Goal: Entertainment & Leisure: Browse casually

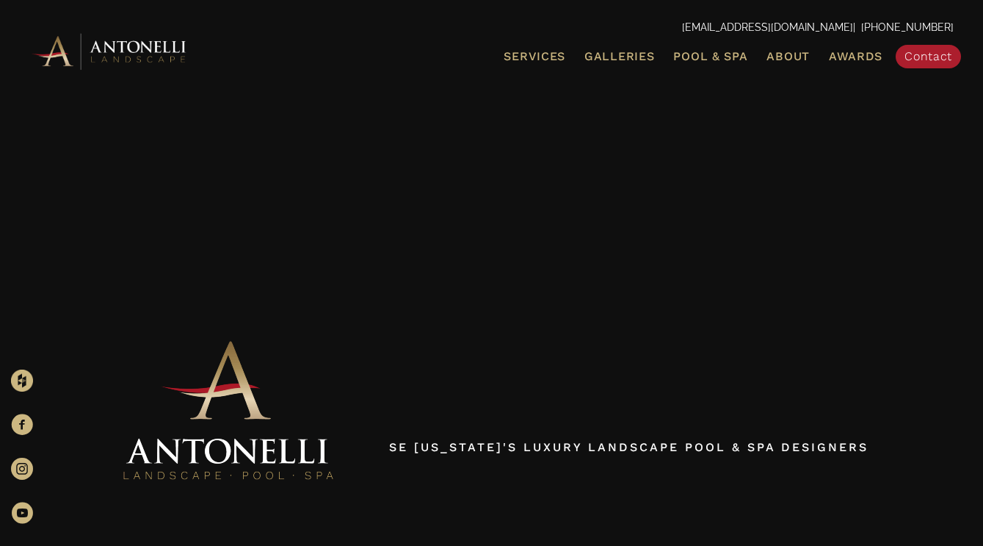
scroll to position [36, 0]
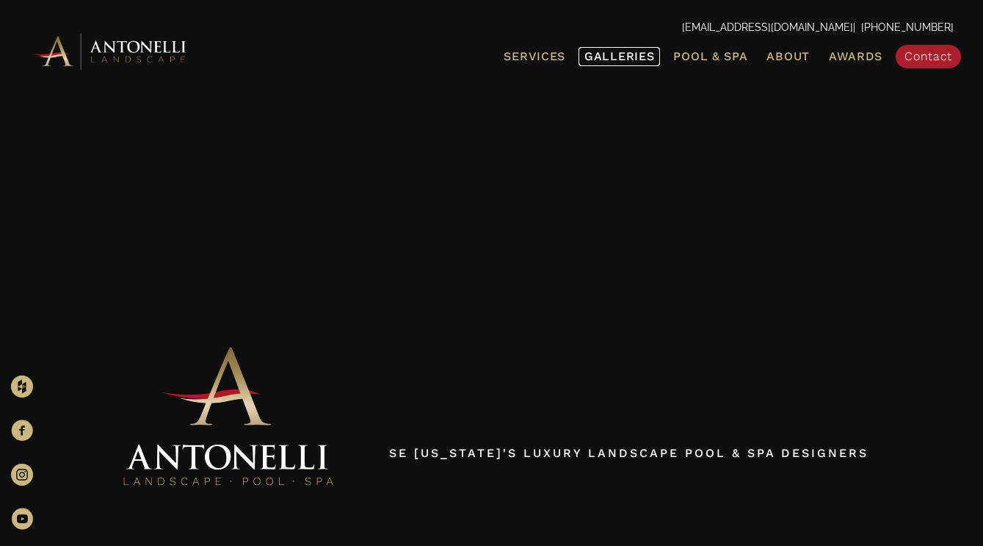
click at [630, 51] on span "Galleries" at bounding box center [619, 56] width 70 height 14
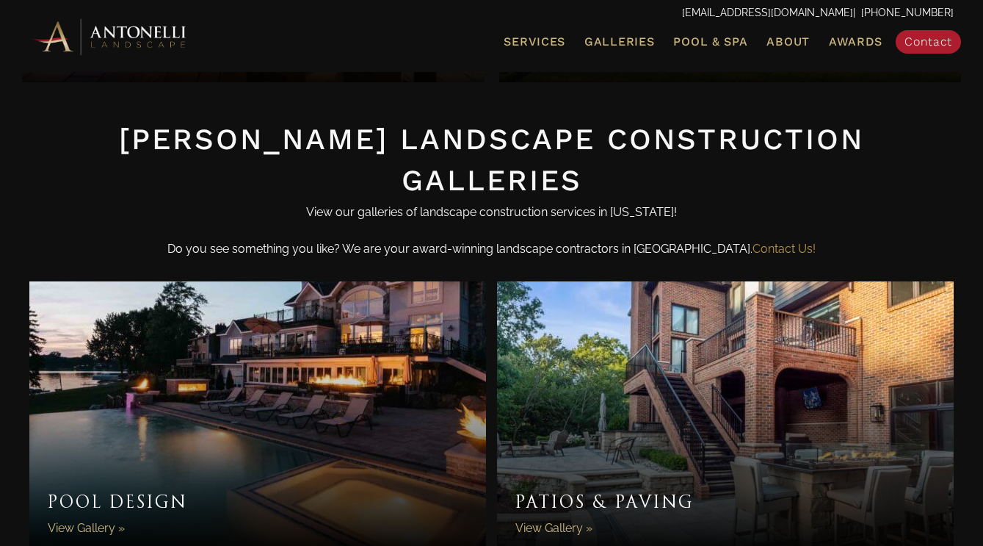
scroll to position [314, 0]
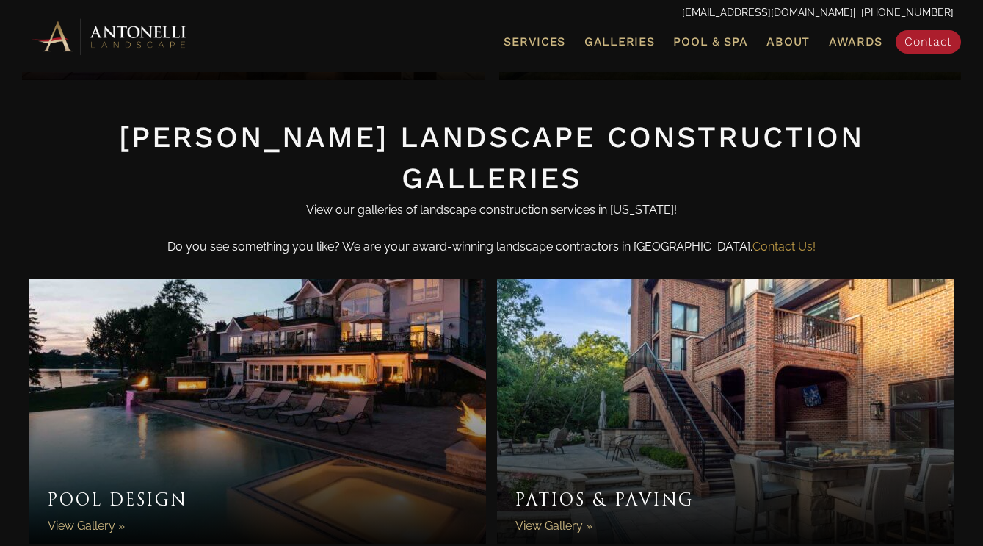
click at [308, 361] on link "Pool Design" at bounding box center [257, 411] width 457 height 264
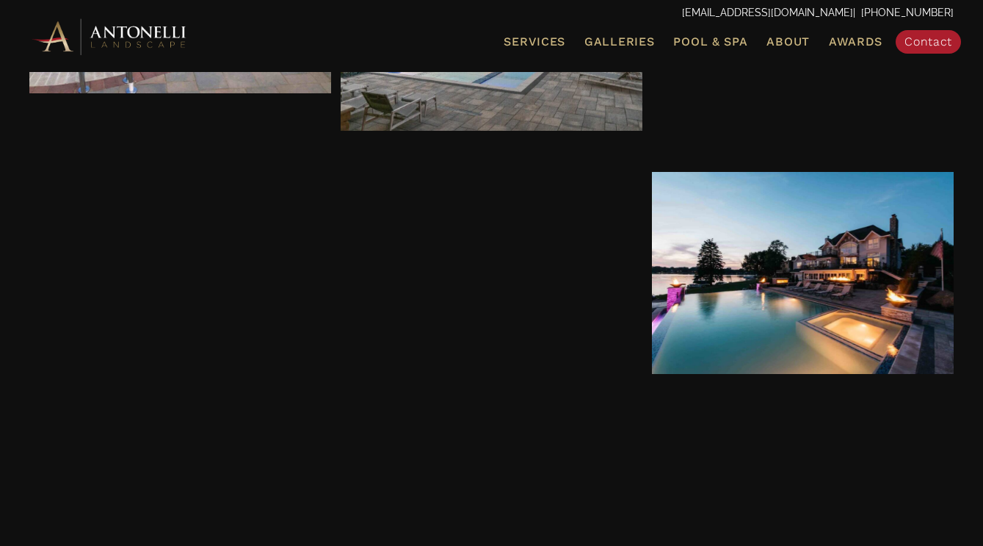
scroll to position [784, 0]
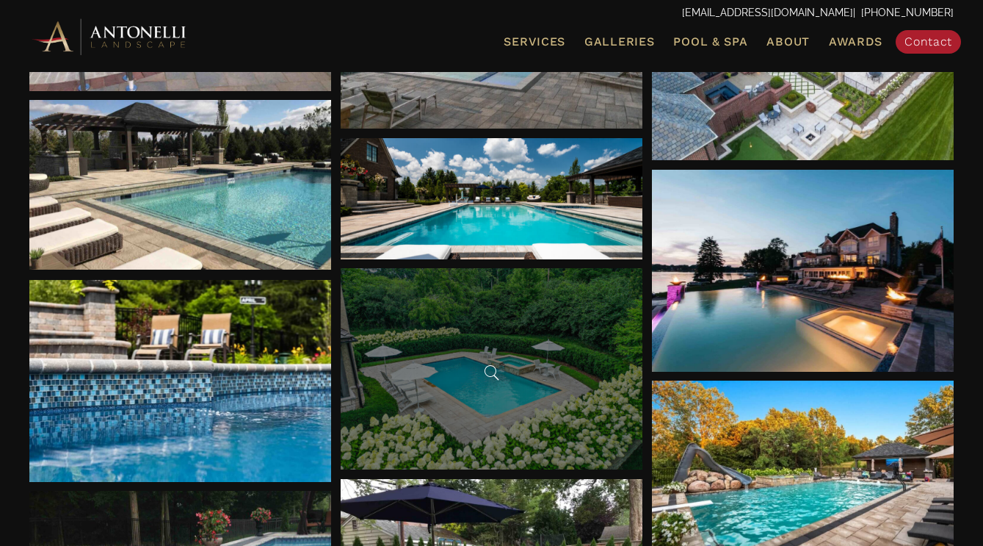
click at [544, 378] on div at bounding box center [492, 369] width 303 height 202
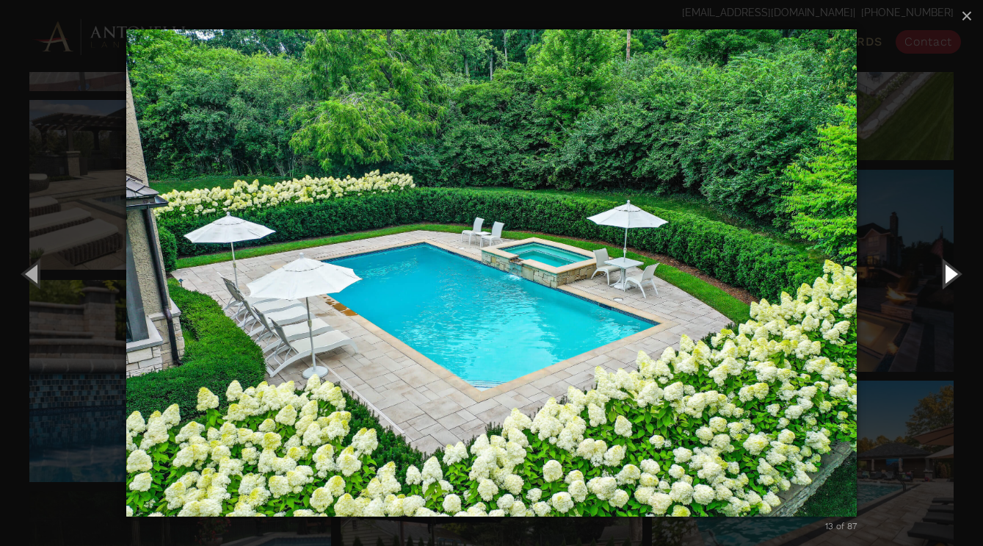
click at [951, 275] on button "Next (Right arrow key)" at bounding box center [950, 273] width 66 height 81
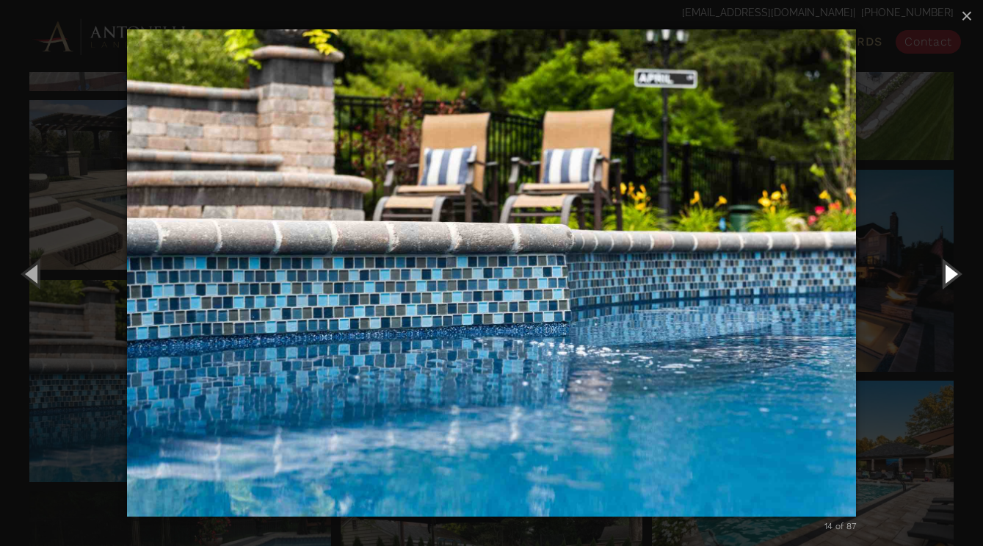
click at [951, 275] on button "Next (Right arrow key)" at bounding box center [950, 273] width 66 height 81
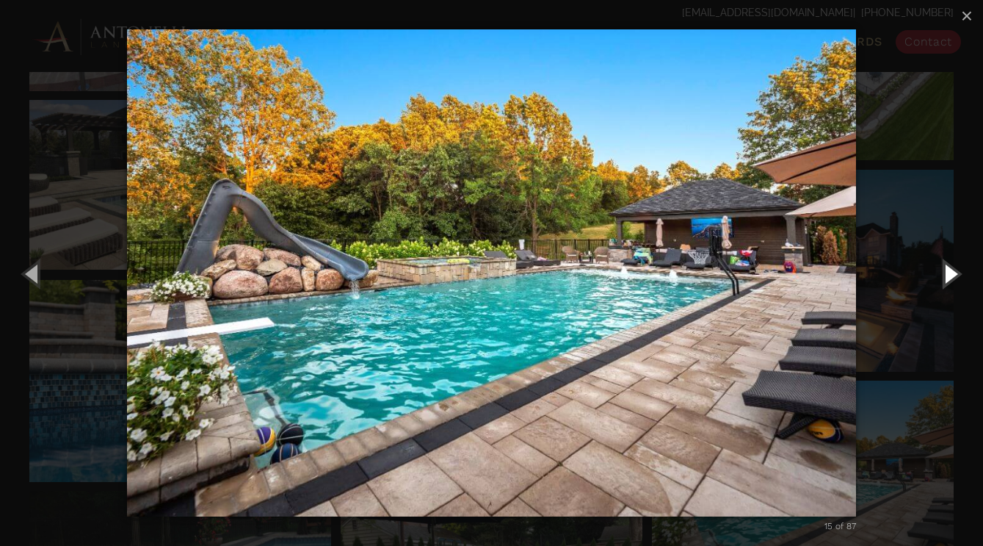
click at [951, 275] on button "Next (Right arrow key)" at bounding box center [950, 273] width 66 height 81
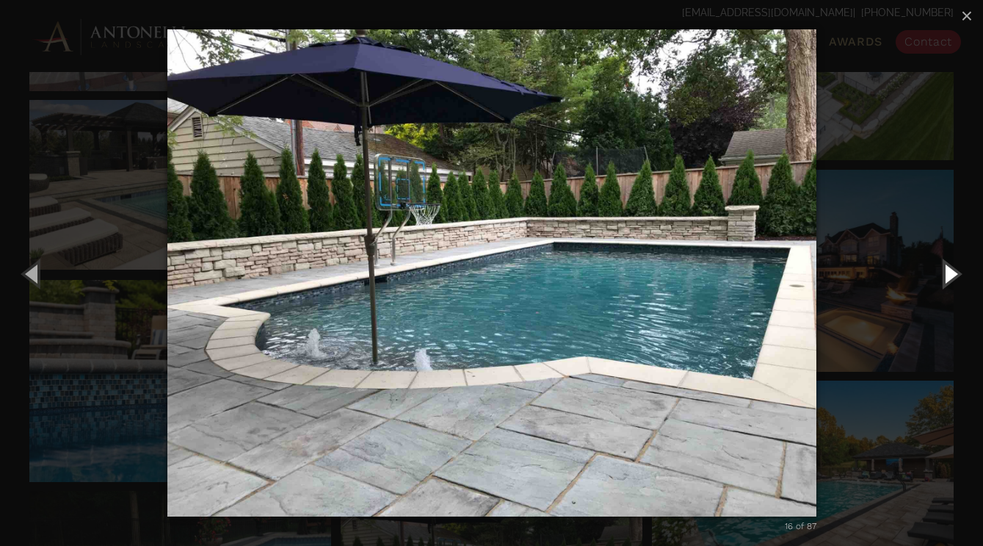
click at [951, 275] on button "Next (Right arrow key)" at bounding box center [950, 273] width 66 height 81
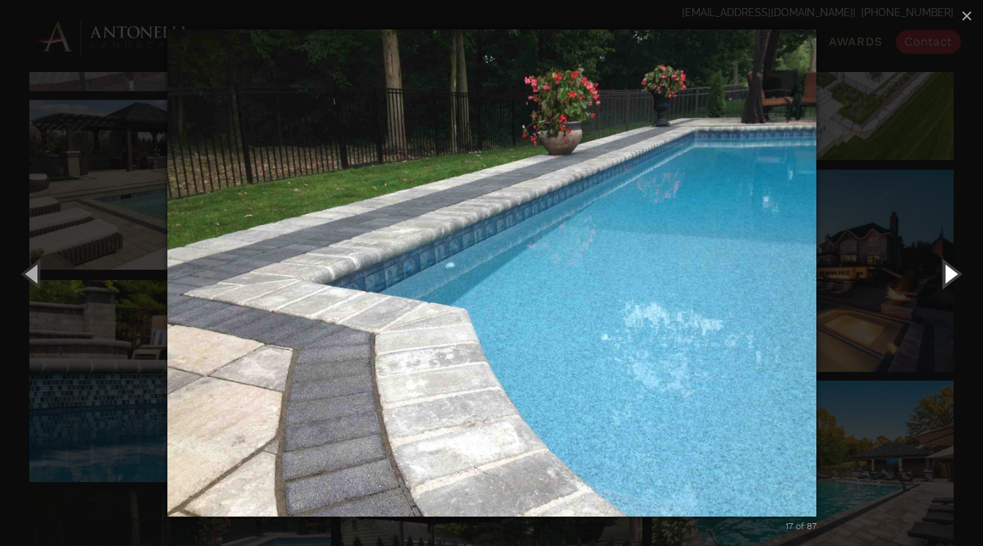
click at [951, 275] on button "Next (Right arrow key)" at bounding box center [950, 273] width 66 height 81
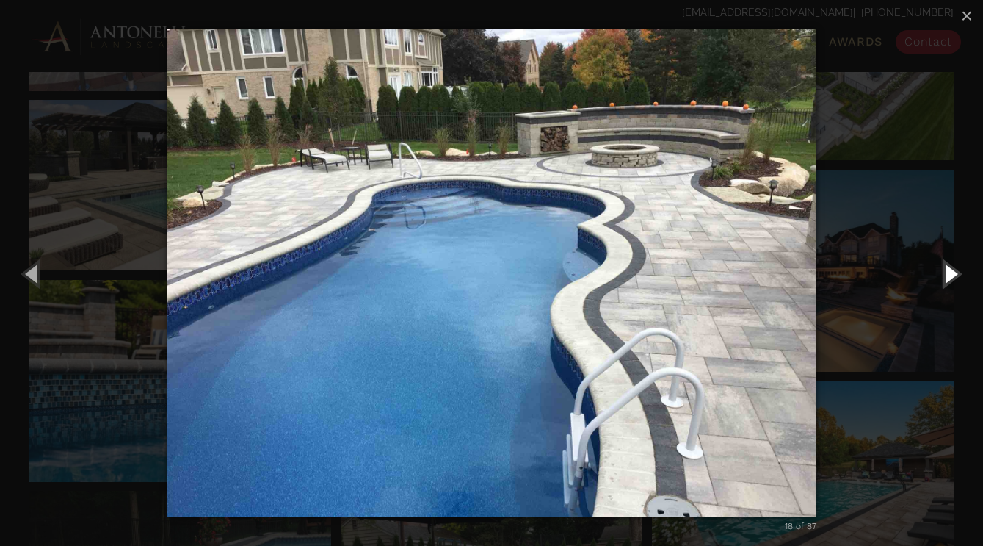
click at [951, 275] on button "Next (Right arrow key)" at bounding box center [950, 273] width 66 height 81
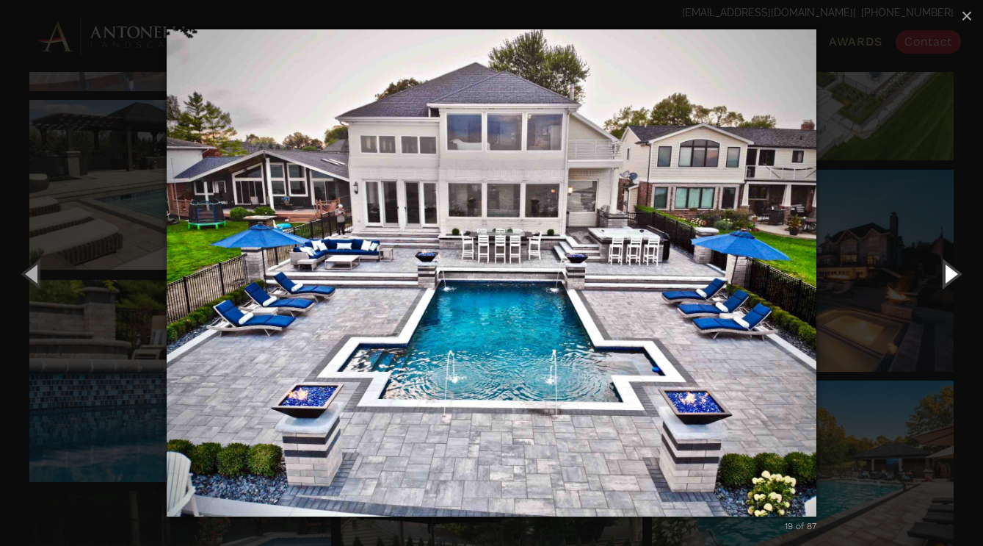
click at [951, 275] on button "Next (Right arrow key)" at bounding box center [950, 273] width 66 height 81
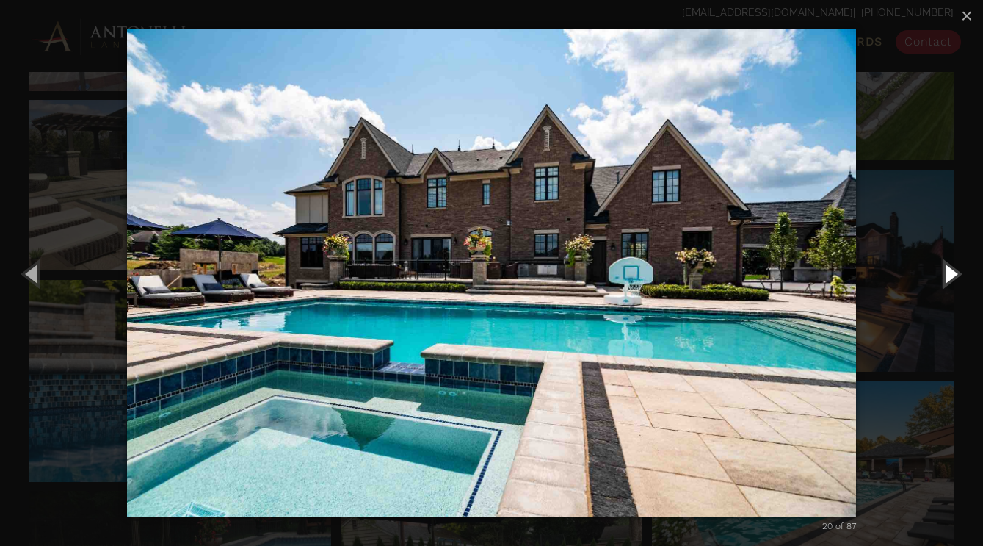
click at [951, 275] on button "Next (Right arrow key)" at bounding box center [950, 273] width 66 height 81
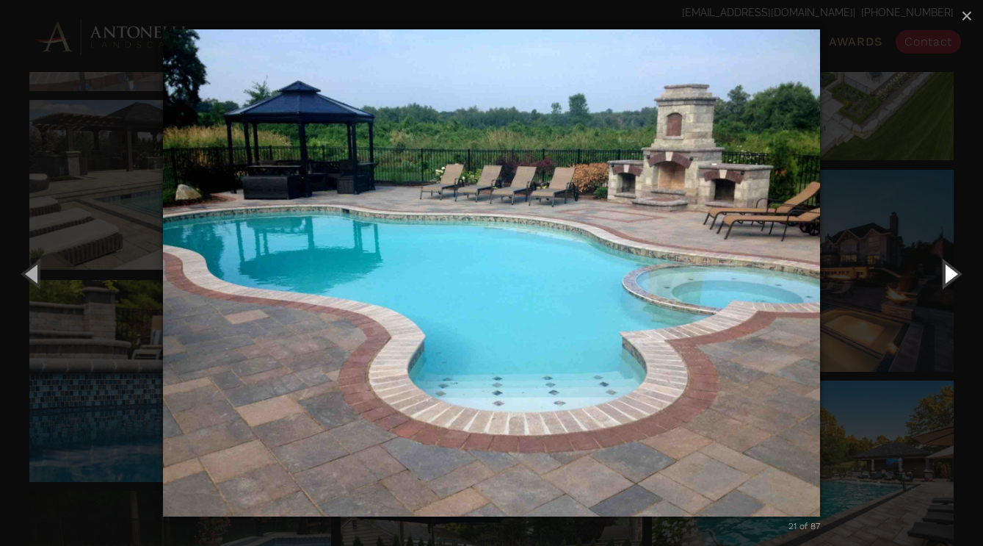
click at [951, 275] on button "Next (Right arrow key)" at bounding box center [950, 273] width 66 height 81
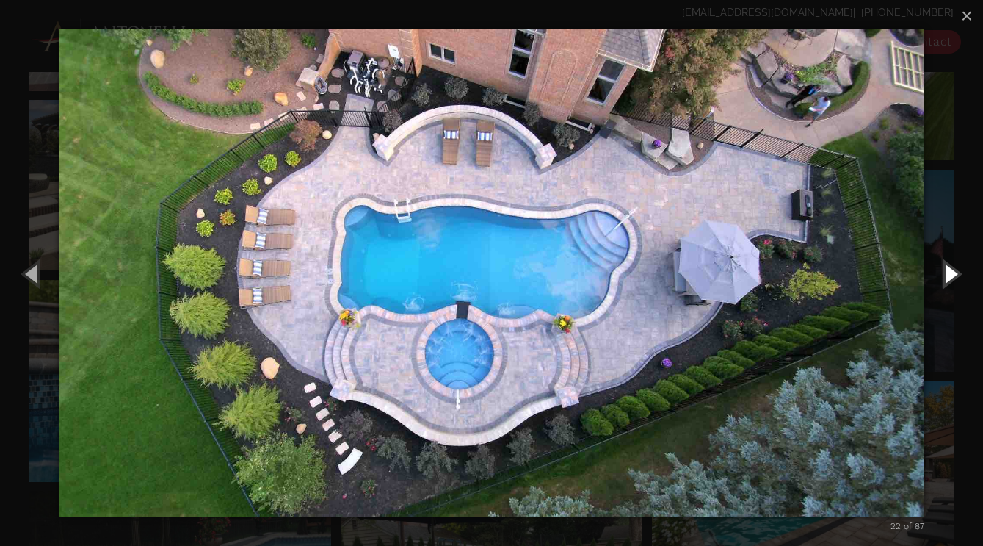
click at [951, 275] on button "Next (Right arrow key)" at bounding box center [950, 273] width 66 height 81
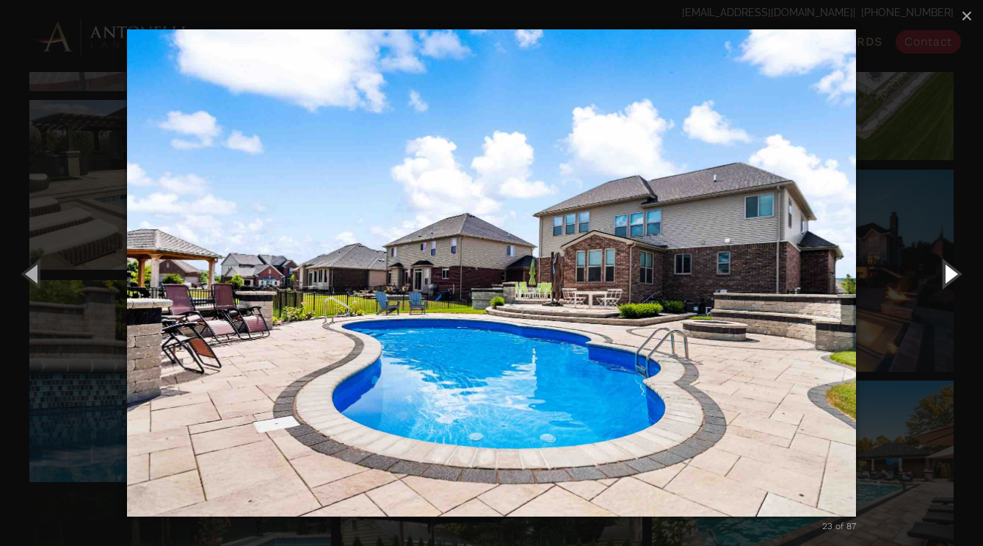
click at [951, 275] on button "Next (Right arrow key)" at bounding box center [950, 273] width 66 height 81
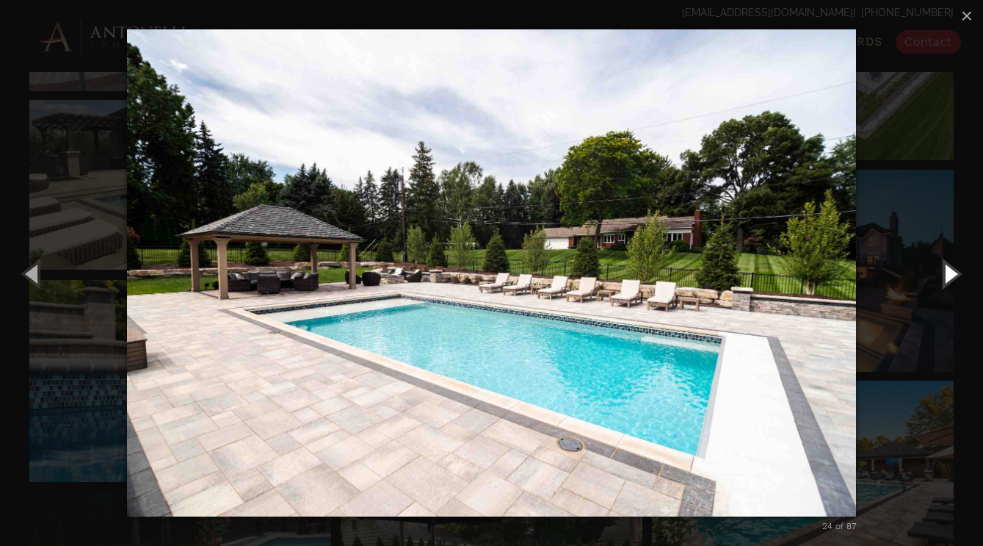
click at [951, 275] on button "Next (Right arrow key)" at bounding box center [950, 273] width 66 height 81
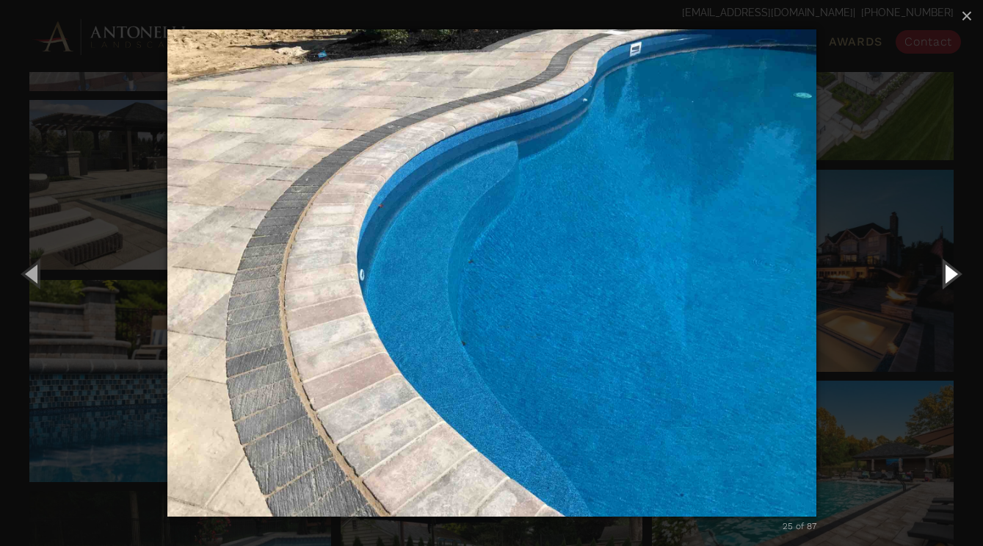
click at [951, 275] on button "Next (Right arrow key)" at bounding box center [950, 273] width 66 height 81
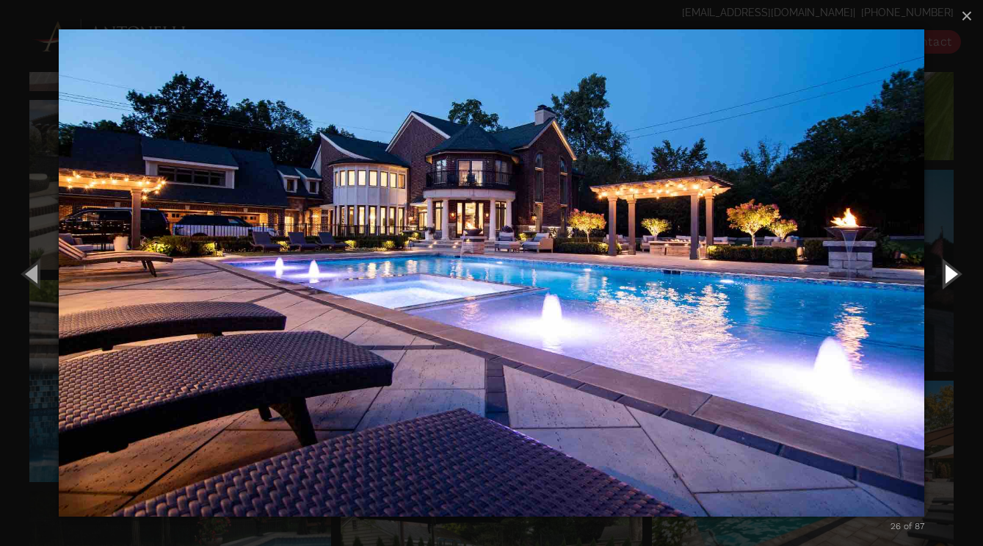
click at [951, 275] on button "Next (Right arrow key)" at bounding box center [950, 273] width 66 height 81
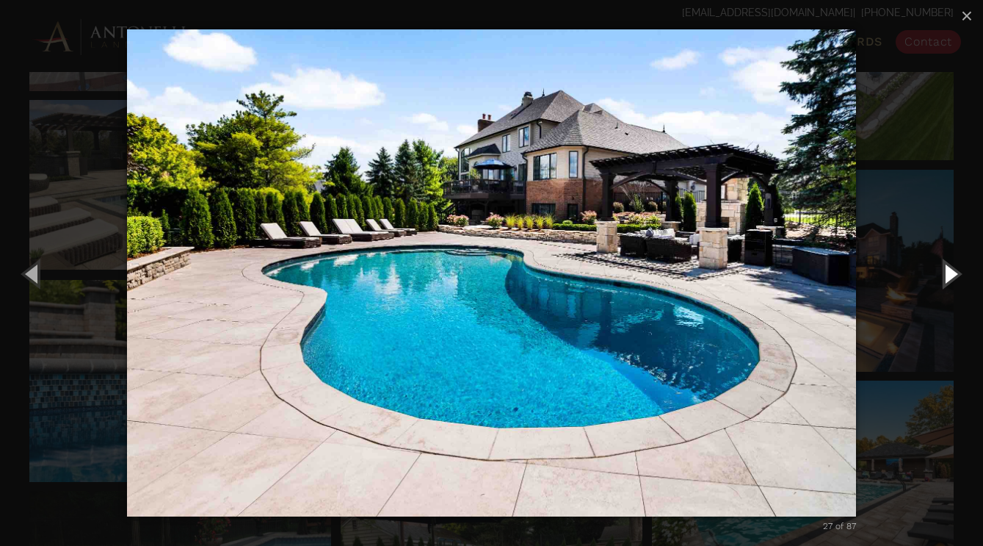
click at [951, 275] on button "Next (Right arrow key)" at bounding box center [950, 273] width 66 height 81
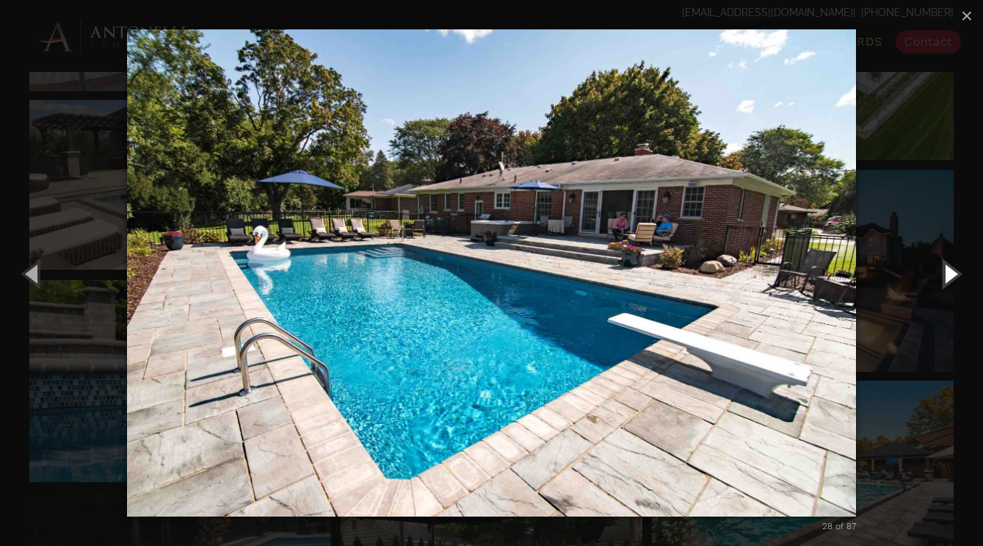
click at [951, 275] on button "Next (Right arrow key)" at bounding box center [950, 273] width 66 height 81
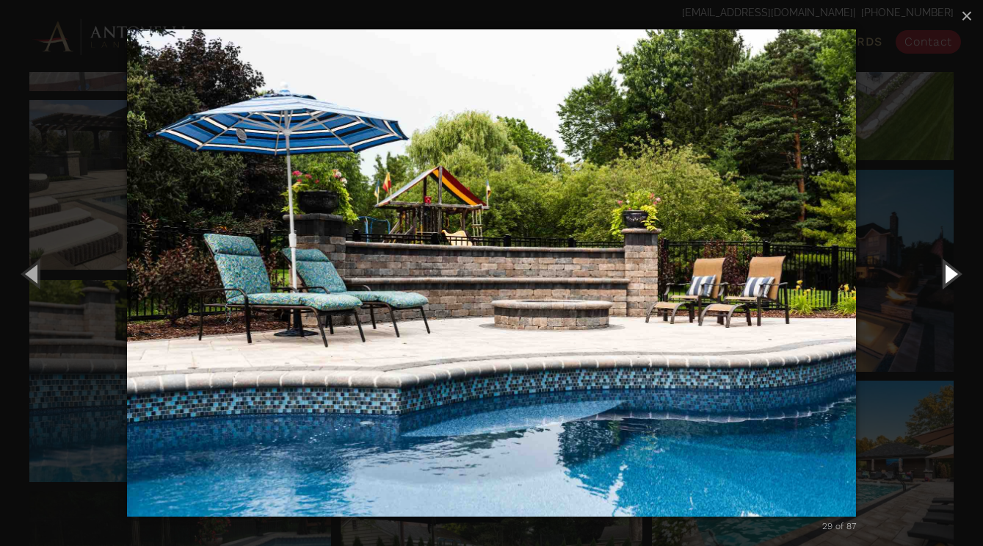
click at [951, 275] on button "Next (Right arrow key)" at bounding box center [950, 273] width 66 height 81
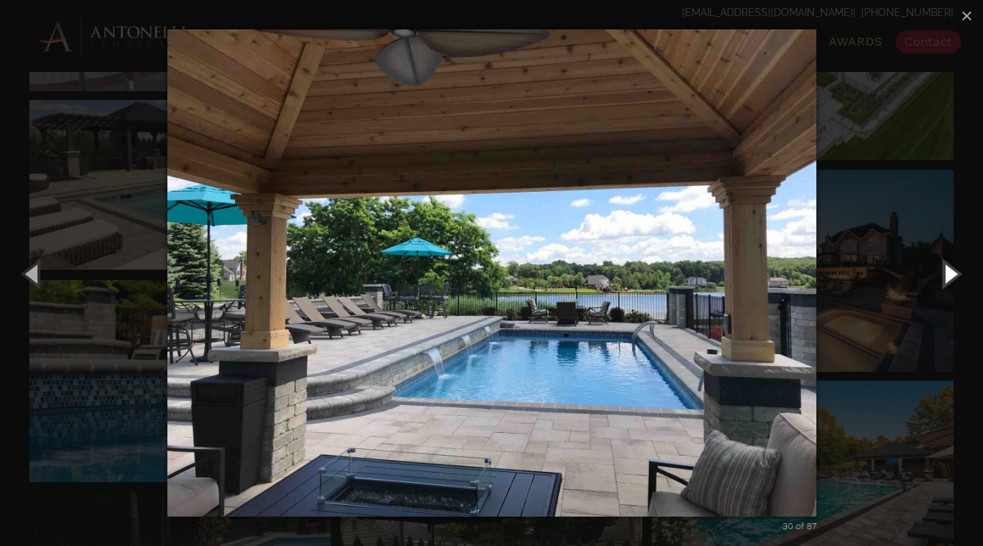
click at [951, 275] on button "Next (Right arrow key)" at bounding box center [950, 273] width 66 height 81
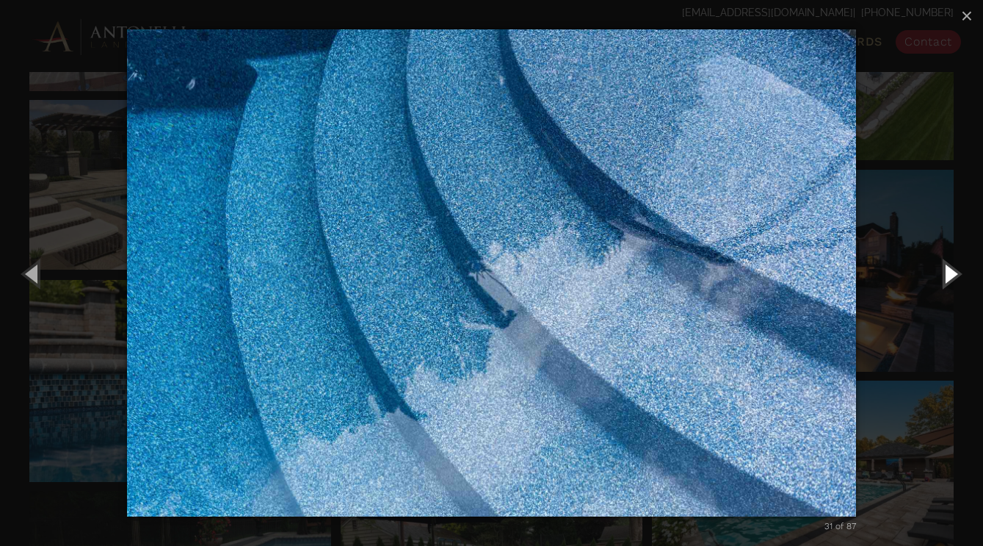
click at [951, 275] on button "Next (Right arrow key)" at bounding box center [950, 273] width 66 height 81
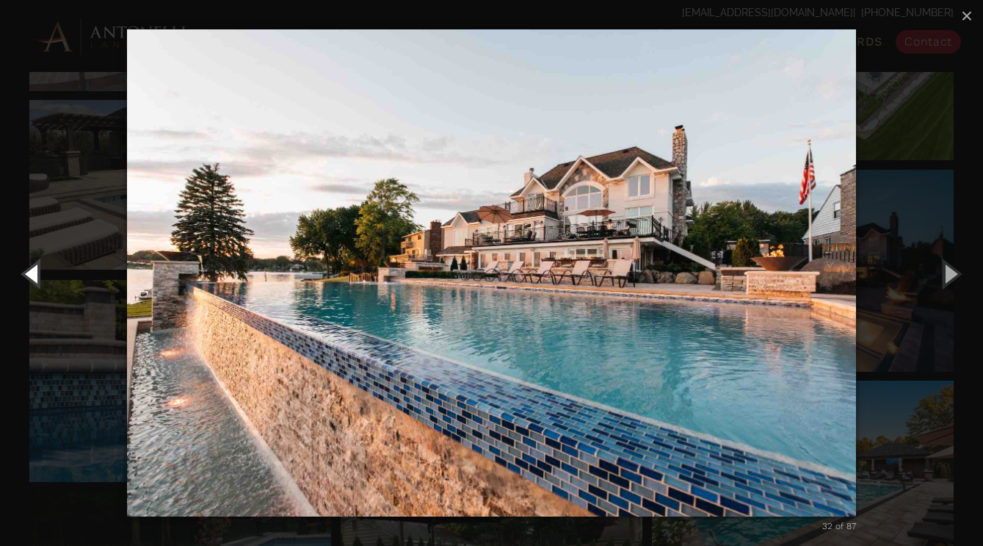
click at [33, 278] on button "Previous (Left arrow key)" at bounding box center [33, 273] width 66 height 81
